Goal: Download file/media

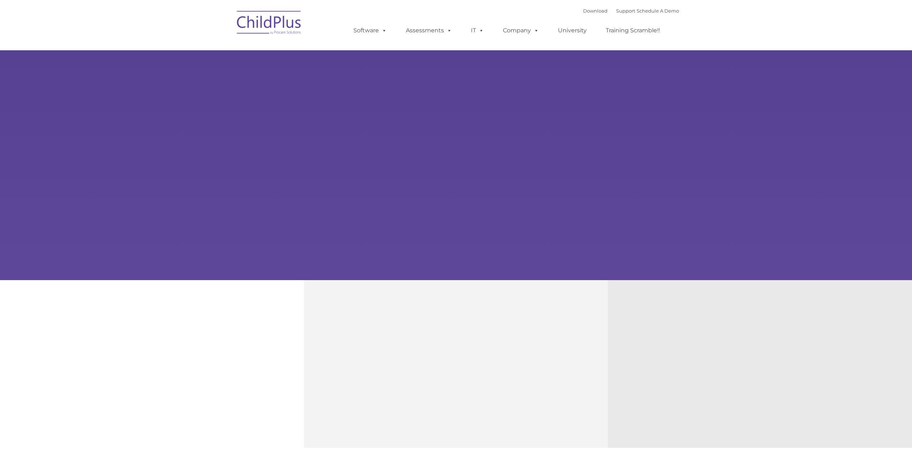
type input ""
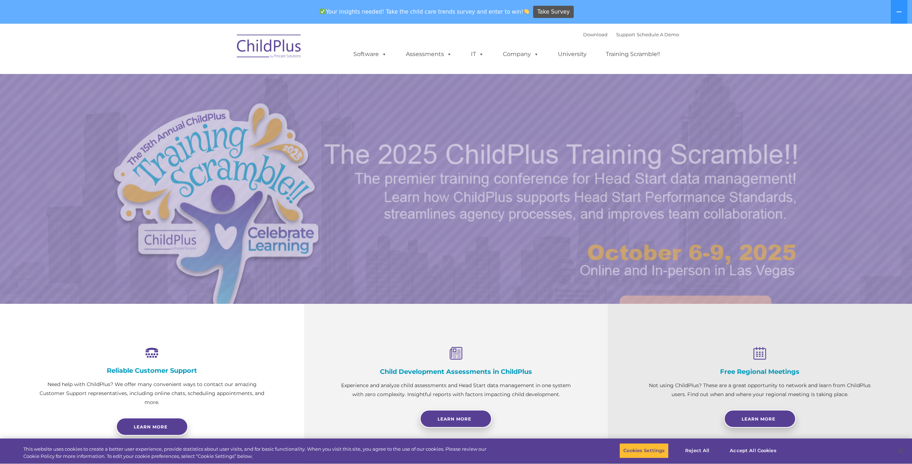
select select "MEDIUM"
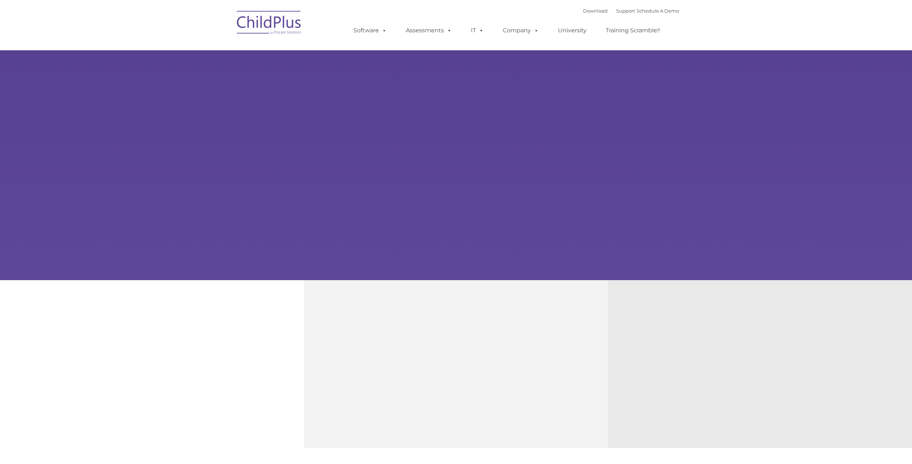
type input ""
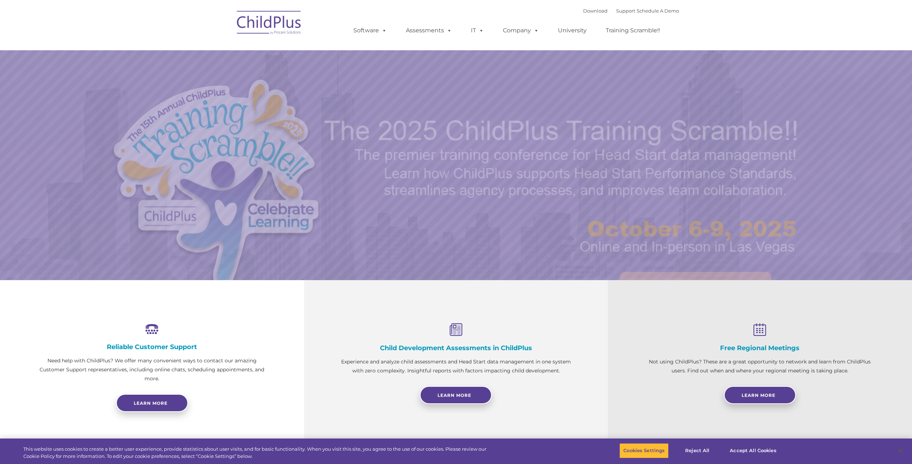
select select "MEDIUM"
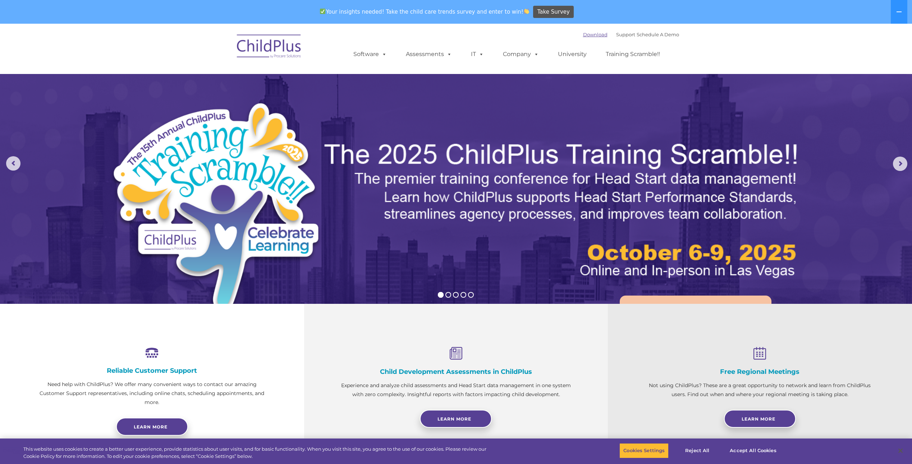
click at [584, 35] on link "Download" at bounding box center [595, 35] width 24 height 6
